Goal: Information Seeking & Learning: Learn about a topic

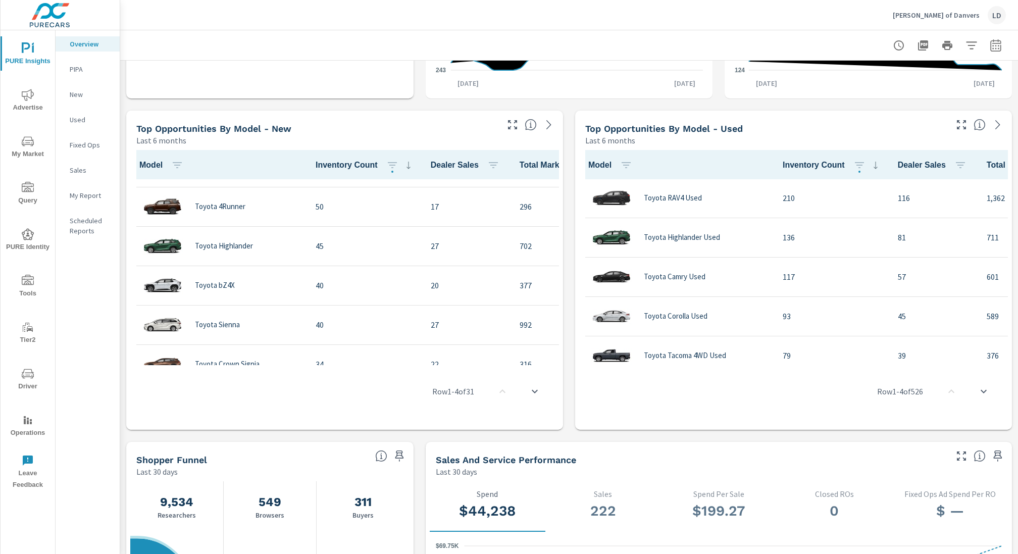
scroll to position [341, 0]
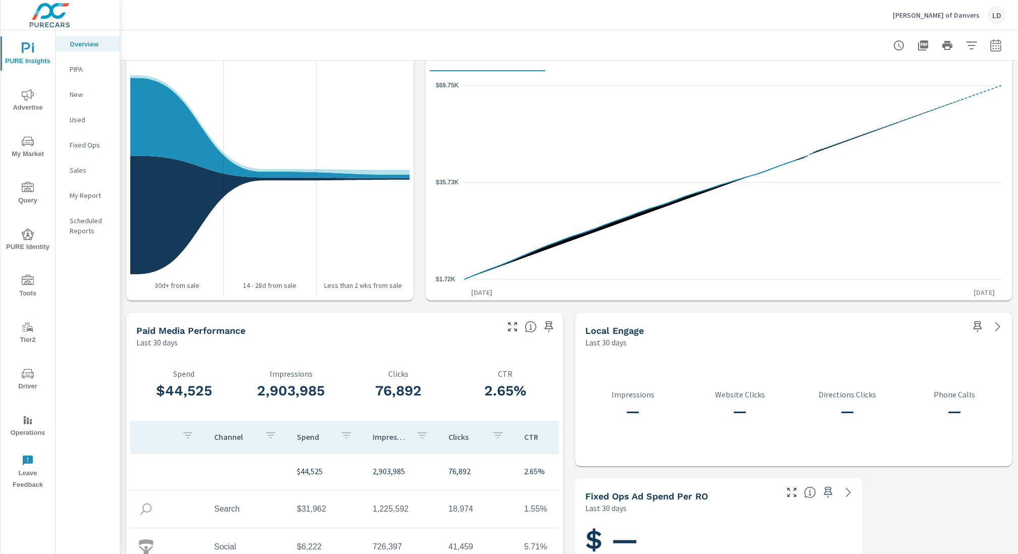
scroll to position [1087, 0]
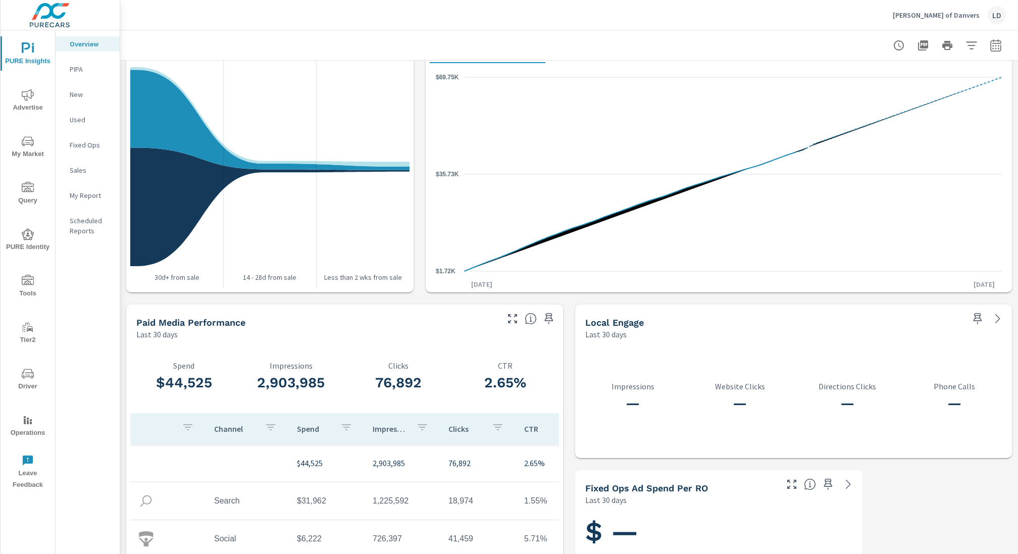
click at [29, 104] on span "Advertise" at bounding box center [28, 101] width 48 height 25
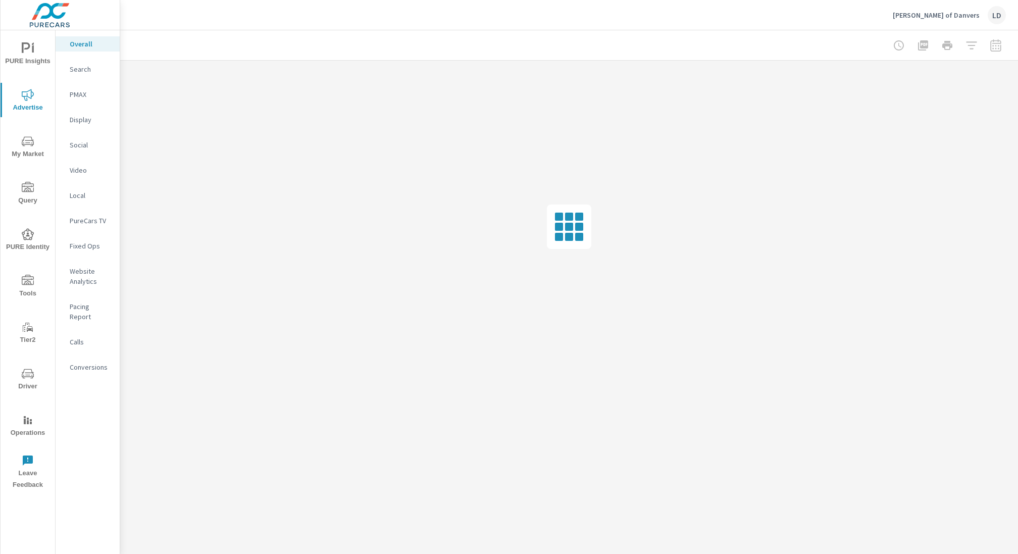
click at [82, 119] on p "Display" at bounding box center [91, 120] width 42 height 10
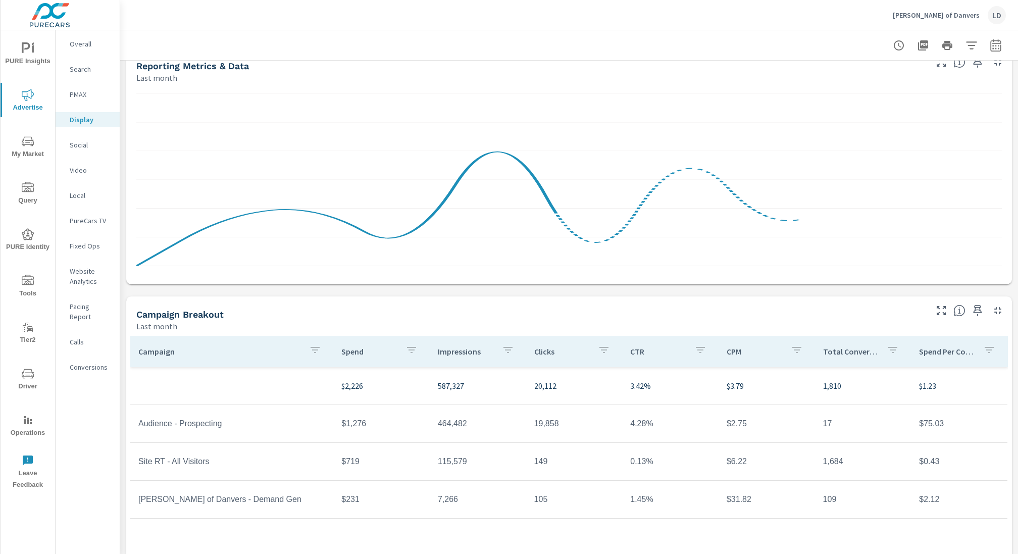
scroll to position [169, 0]
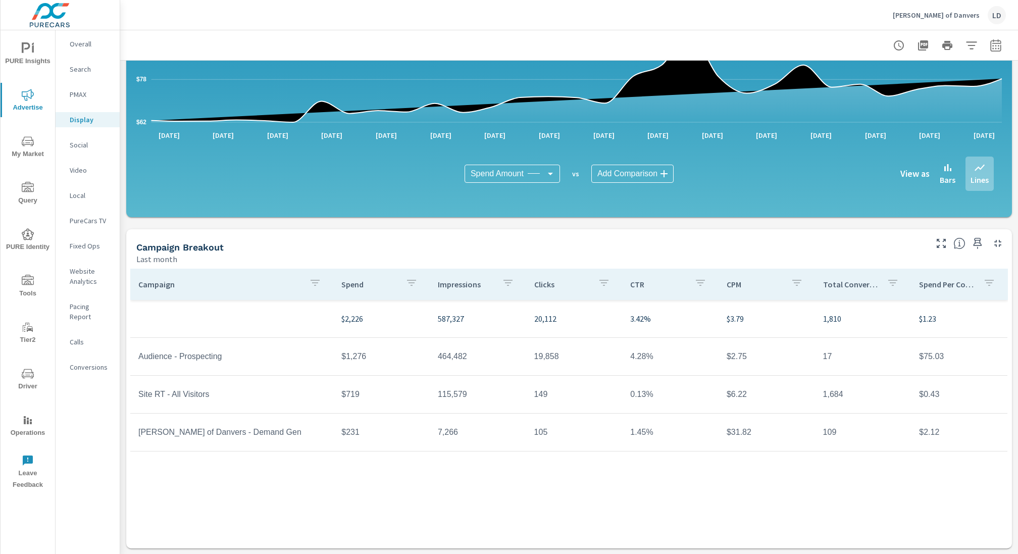
click at [87, 221] on p "PureCars TV" at bounding box center [91, 221] width 42 height 10
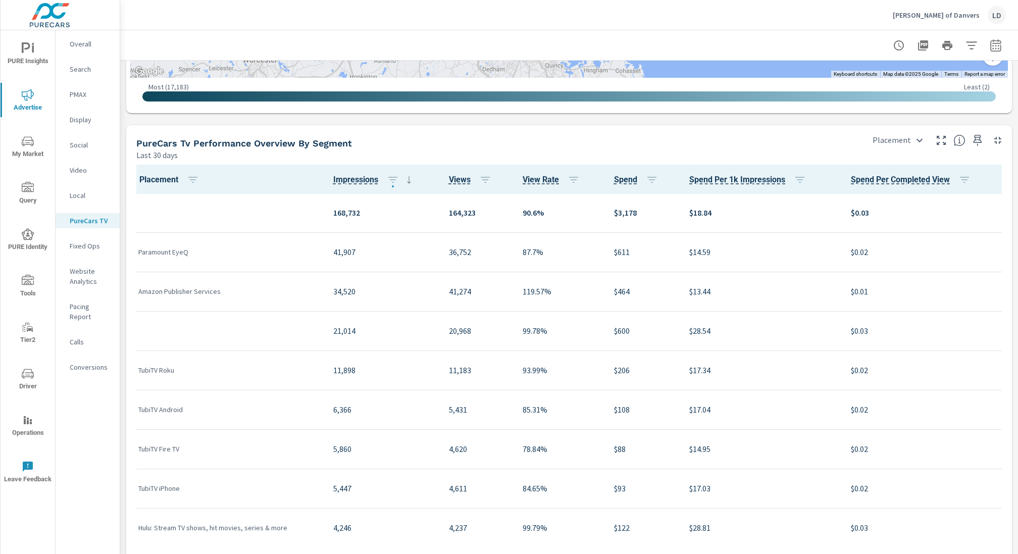
scroll to position [1245, 0]
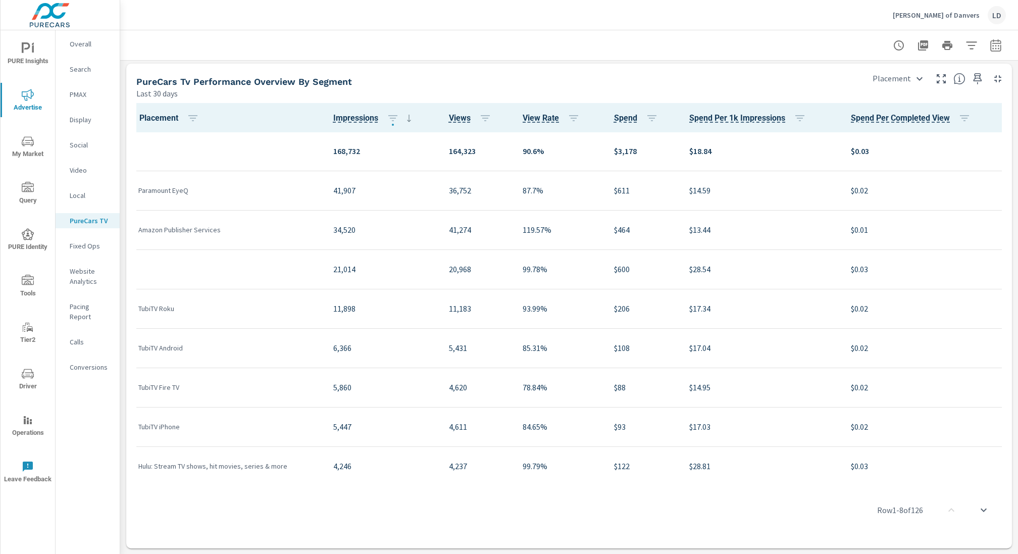
drag, startPoint x: 350, startPoint y: 81, endPoint x: 197, endPoint y: 76, distance: 153.0
click at [197, 76] on div "PureCars Tv Performance Overview By Segment" at bounding box center [497, 82] width 722 height 12
click at [139, 83] on h5 "PureCars Tv Performance Overview By Segment" at bounding box center [244, 81] width 216 height 11
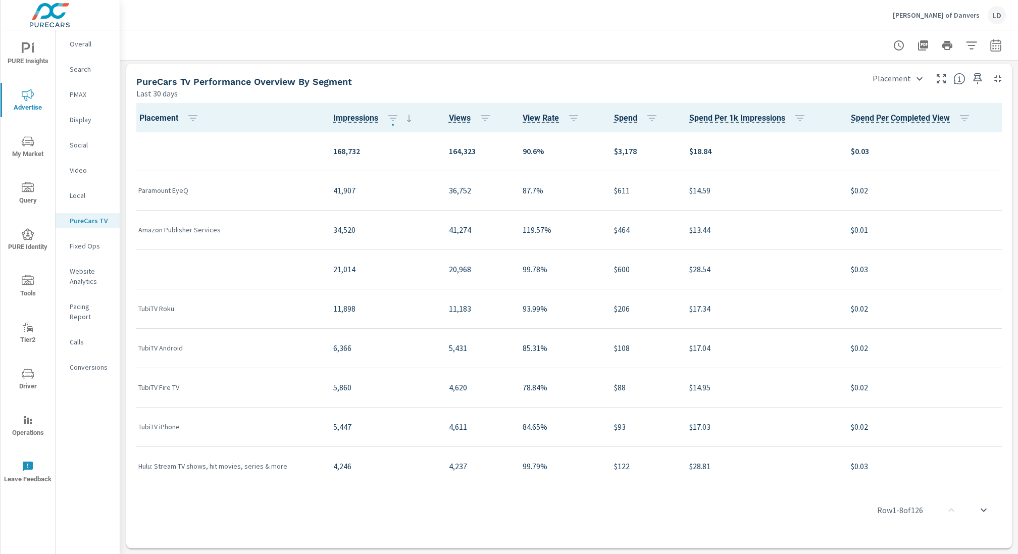
click at [160, 80] on h5 "PureCars Tv Performance Overview By Segment" at bounding box center [244, 81] width 216 height 11
click at [911, 80] on body "PURE Insights Advertise My Market Query PURE Identity Tools Tier2 Driver Operat…" at bounding box center [509, 277] width 1018 height 554
